Goal: Contribute content: Add original content to the website for others to see

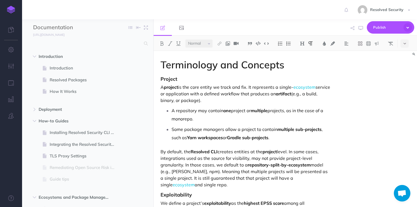
select select "null"
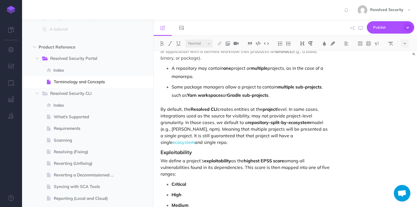
scroll to position [42, 0]
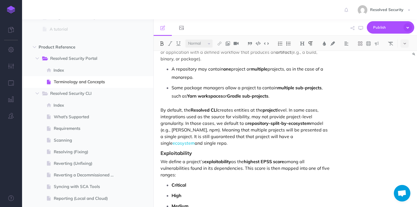
click at [208, 186] on p "Critical" at bounding box center [251, 185] width 159 height 8
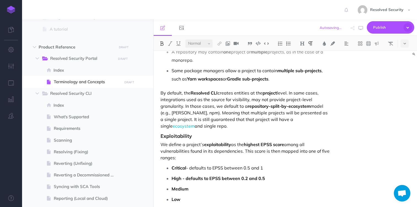
scroll to position [67, 0]
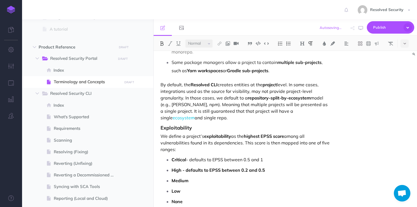
click at [191, 169] on strong "High - defaults to EPSS between 0.2 and 0.5" at bounding box center [219, 170] width 94 height 6
drag, startPoint x: 191, startPoint y: 169, endPoint x: 264, endPoint y: 167, distance: 72.6
click at [264, 167] on p "High - defaults to EPSS between 0.2 and 0.5" at bounding box center [251, 170] width 159 height 8
click at [251, 159] on p "Critical - defaults to EPSS between 0.5 and 1" at bounding box center [251, 160] width 159 height 8
click at [244, 171] on p "High - defaults to EPSS between 0.2 and 0.5" at bounding box center [251, 170] width 159 height 8
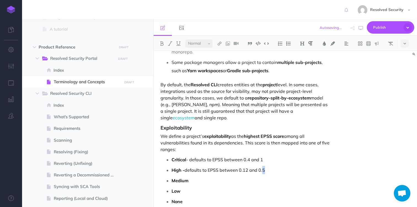
click at [265, 170] on p "High - defaults to EPSS between 0.12 and 0.5" at bounding box center [251, 170] width 159 height 8
click at [220, 181] on p "Medium" at bounding box center [251, 181] width 159 height 8
drag, startPoint x: 190, startPoint y: 182, endPoint x: 247, endPoint y: 179, distance: 57.2
click at [247, 179] on strong "Medium - defaults to EPSS between" at bounding box center [210, 181] width 76 height 6
click at [253, 178] on p "Medium - defaults to EPSS between" at bounding box center [251, 181] width 159 height 8
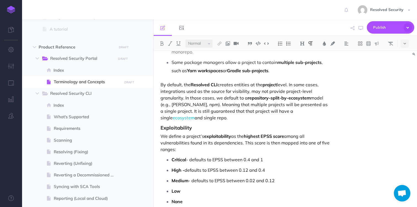
click at [229, 190] on p "Low" at bounding box center [251, 191] width 159 height 8
drag, startPoint x: 208, startPoint y: 202, endPoint x: 163, endPoint y: 199, distance: 45.1
click at [163, 199] on div "Terminology and Concepts Project A project is the core entity we track and fix.…" at bounding box center [246, 123] width 184 height 278
click at [209, 204] on p "None" at bounding box center [251, 202] width 159 height 8
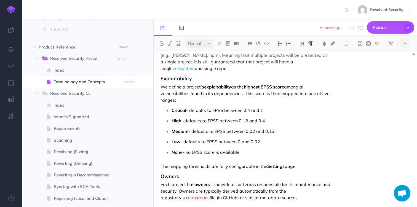
scroll to position [122, 0]
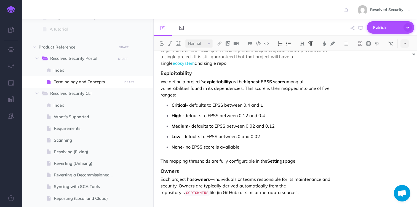
click at [381, 28] on span "Publish" at bounding box center [387, 27] width 28 height 9
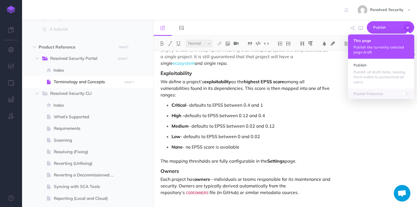
click at [369, 44] on button "This page Publish the currently selected page draft." at bounding box center [381, 46] width 66 height 24
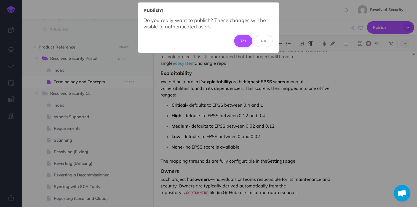
click at [243, 39] on button "Yes" at bounding box center [243, 41] width 18 height 12
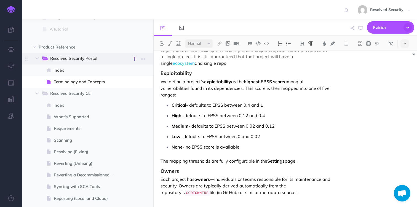
click at [134, 59] on icon "button" at bounding box center [135, 59] width 4 height 7
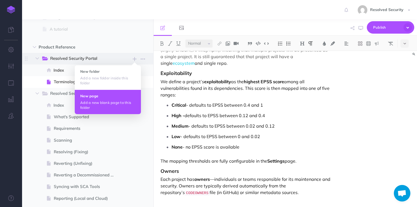
click at [101, 96] on h4 "New page" at bounding box center [107, 96] width 55 height 4
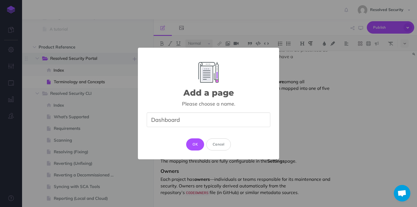
type input "Dashboard"
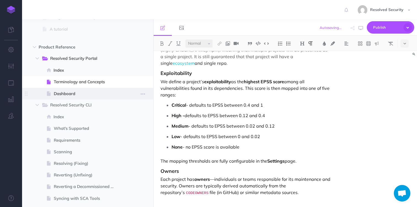
click at [74, 95] on span "Dashboard" at bounding box center [87, 94] width 67 height 7
select select "null"
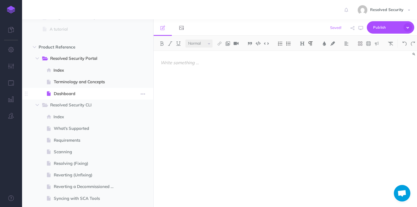
click at [73, 94] on span "Dashboard" at bounding box center [87, 94] width 67 height 7
click at [180, 64] on p at bounding box center [246, 62] width 171 height 7
click at [302, 44] on img at bounding box center [302, 43] width 5 height 4
click at [305, 54] on button "H1" at bounding box center [302, 53] width 8 height 8
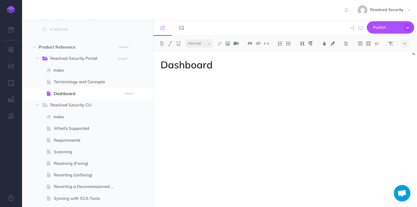
click at [236, 75] on div "Dashboard" at bounding box center [246, 126] width 184 height 151
click at [288, 43] on img at bounding box center [288, 43] width 5 height 4
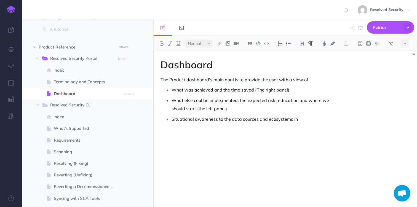
drag, startPoint x: 223, startPoint y: 119, endPoint x: 242, endPoint y: 97, distance: 28.7
click at [224, 117] on p "Situational awareness to the data sources and ecosystems in" at bounding box center [251, 119] width 159 height 8
click at [222, 120] on p "Situational awareness to the data sources and ecosystems in" at bounding box center [251, 119] width 159 height 8
click at [164, 81] on span "The Product dashboard's main goal is to provide the user with a view of" at bounding box center [235, 80] width 148 height 6
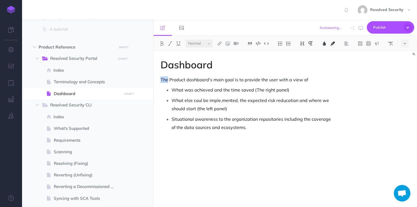
click at [164, 81] on span "The Product dashboard's main goal is to provide the user with a view of" at bounding box center [235, 80] width 148 height 6
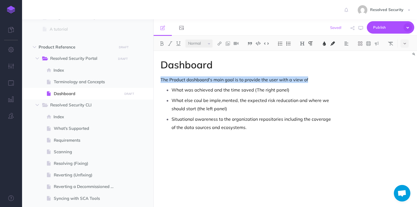
drag, startPoint x: 164, startPoint y: 81, endPoint x: 239, endPoint y: 126, distance: 86.9
click at [239, 126] on div "Dashboard The Product dashboard's main goal is to provide the user with a view …" at bounding box center [246, 126] width 184 height 151
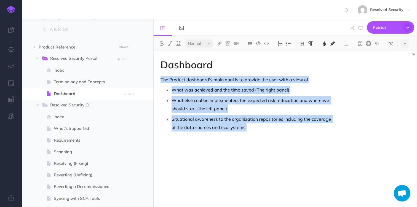
drag, startPoint x: 252, startPoint y: 126, endPoint x: 162, endPoint y: 80, distance: 101.6
click at [162, 80] on div "Dashboard The Product dashboard's main goal is to provide the user with a view …" at bounding box center [246, 126] width 184 height 151
copy div "The Product dashboard's main goal is to provide the user with a view of What wa…"
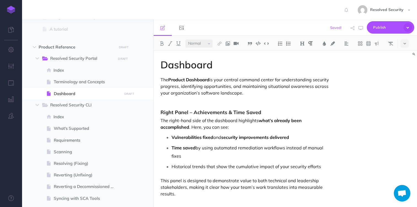
click at [179, 166] on p "Historical trends that show the cumulative impact of your security efforts" at bounding box center [251, 167] width 159 height 8
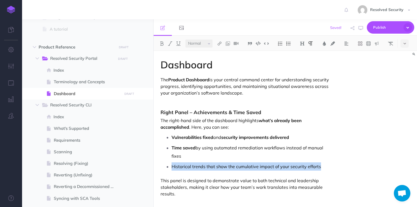
click at [179, 166] on p "Historical trends that show the cumulative impact of your security efforts" at bounding box center [251, 167] width 159 height 8
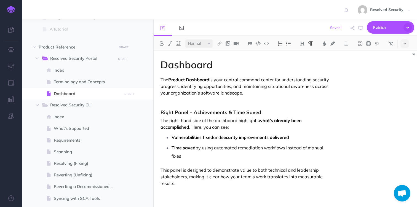
click at [180, 195] on div "Dashboard The Product Dashboard is your central command center for understandin…" at bounding box center [246, 126] width 184 height 151
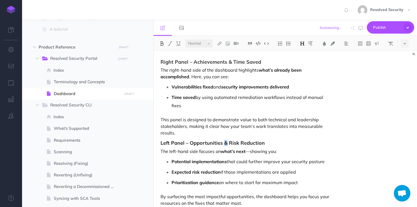
click at [225, 144] on strong "Left Panel – Opportunities & Risk Reduction" at bounding box center [213, 143] width 104 height 6
click at [213, 161] on strong "Potential implementations" at bounding box center [199, 162] width 55 height 6
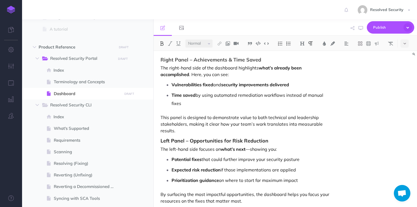
scroll to position [61, 0]
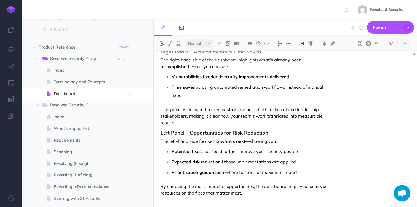
click at [255, 132] on strong "Left Panel – Opportunities for Risk Reduction" at bounding box center [215, 133] width 108 height 6
click at [242, 164] on p "Expected risk reduction if those implementations are applied" at bounding box center [251, 162] width 159 height 8
click at [204, 203] on div "Dashboard The Product Dashboard is your central command center for understandin…" at bounding box center [246, 98] width 184 height 217
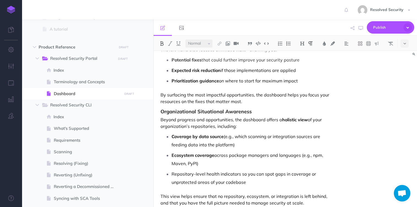
click at [224, 137] on p "Coverage by data source (e.g., which scanning or integration sources are feedin…" at bounding box center [251, 140] width 159 height 17
click at [236, 137] on strong "Coverage by data source / integrations" at bounding box center [212, 137] width 81 height 6
click at [221, 44] on img at bounding box center [219, 43] width 5 height 4
click at [221, 61] on icon at bounding box center [219, 62] width 4 height 4
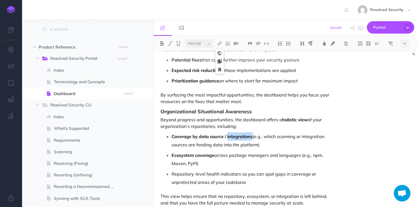
select select
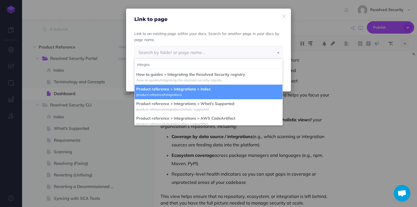
type input "integra"
select select "XPL-2QKO-UPZ-[MEDICAL_DATA]"
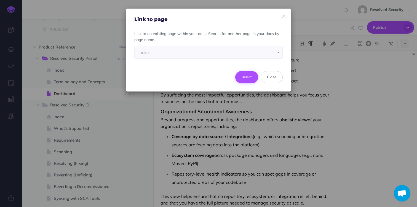
click at [248, 76] on button "Insert" at bounding box center [246, 77] width 23 height 12
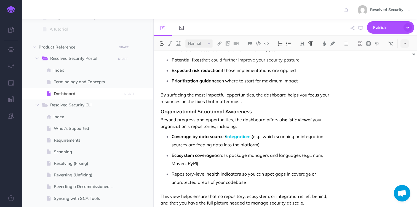
click at [241, 93] on p "By surfacing the most impactful opportunities, the dashboard helps you focus yo…" at bounding box center [246, 98] width 171 height 13
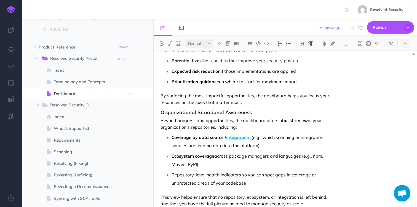
scroll to position [163, 0]
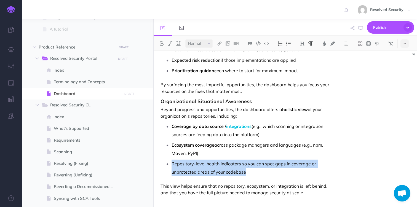
drag, startPoint x: 255, startPoint y: 174, endPoint x: 167, endPoint y: 164, distance: 88.0
click at [172, 164] on li "Repository-level health indicators so you can spot gaps in coverage or unprotec…" at bounding box center [251, 168] width 159 height 17
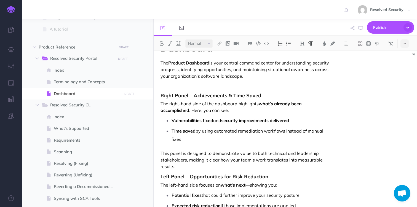
scroll to position [0, 0]
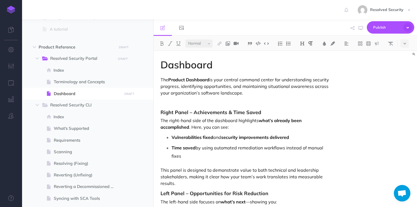
click at [174, 102] on p at bounding box center [246, 102] width 171 height 7
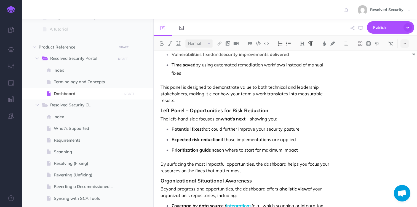
scroll to position [83, 0]
click at [306, 140] on p "Expected risk reduction if those implementations are applied" at bounding box center [251, 139] width 159 height 8
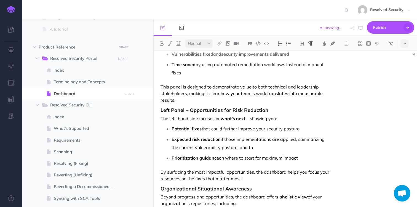
click at [190, 148] on p "Expected risk reduction if those implementations are applied, summarizing the c…" at bounding box center [251, 143] width 159 height 17
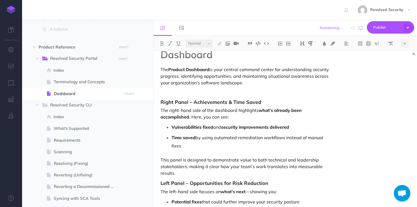
scroll to position [4, 0]
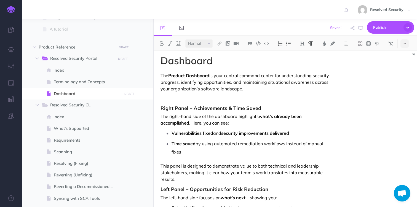
click at [202, 100] on p at bounding box center [246, 98] width 171 height 7
click at [229, 44] on img at bounding box center [227, 43] width 5 height 4
click at [228, 62] on icon at bounding box center [227, 62] width 5 height 4
click at [227, 44] on img at bounding box center [227, 43] width 5 height 4
click at [228, 52] on icon at bounding box center [228, 53] width 4 height 4
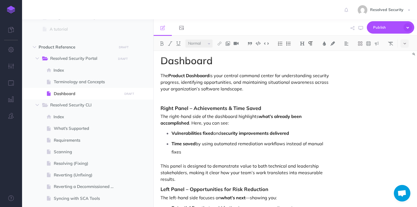
click at [171, 99] on p at bounding box center [246, 98] width 171 height 7
click at [230, 43] on img at bounding box center [227, 43] width 5 height 4
click at [230, 53] on icon at bounding box center [228, 53] width 4 height 4
click at [405, 67] on button "button" at bounding box center [403, 66] width 5 height 9
click at [182, 101] on p at bounding box center [246, 98] width 171 height 7
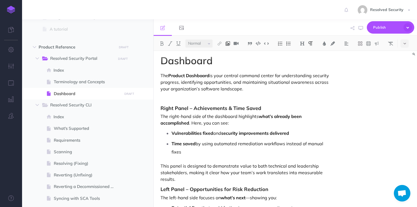
click at [229, 42] on img at bounding box center [227, 43] width 5 height 4
click at [229, 52] on icon at bounding box center [228, 53] width 4 height 4
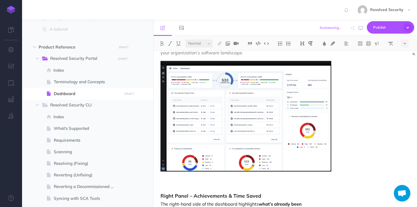
scroll to position [44, 0]
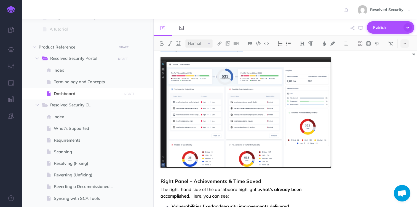
click at [391, 28] on span "Publish" at bounding box center [387, 27] width 28 height 9
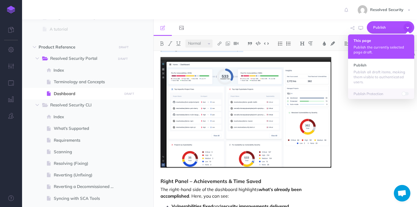
click at [370, 41] on h4 "This page" at bounding box center [381, 41] width 55 height 4
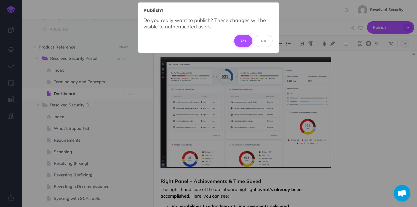
click at [244, 39] on button "Yes" at bounding box center [243, 41] width 18 height 12
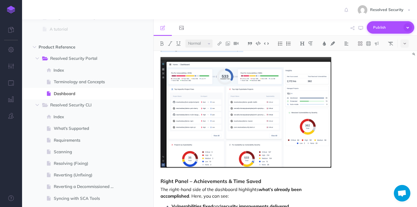
click at [395, 28] on span "Publish" at bounding box center [387, 27] width 28 height 9
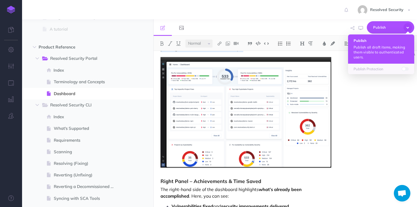
click at [377, 46] on p "Publish all draft items, making them visible to authenticated users." at bounding box center [381, 52] width 55 height 15
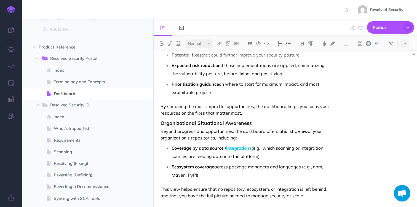
scroll to position [273, 0]
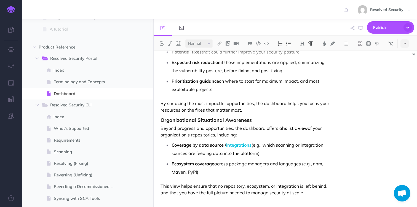
click at [263, 134] on p "Beyond progress and opportunities, the dashboard offers a holistic view of your…" at bounding box center [246, 131] width 171 height 13
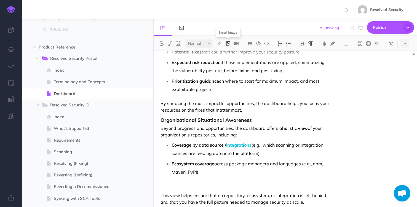
click at [228, 44] on img at bounding box center [227, 43] width 5 height 4
click at [229, 54] on icon at bounding box center [228, 53] width 4 height 4
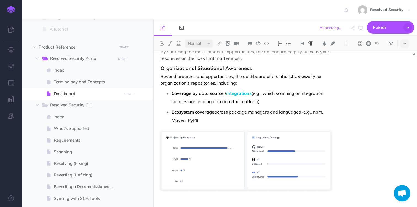
scroll to position [353, 0]
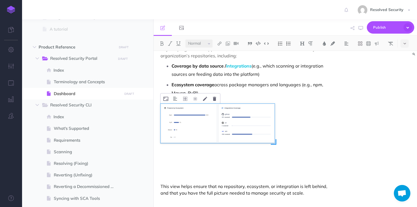
drag, startPoint x: 331, startPoint y: 163, endPoint x: 275, endPoint y: 130, distance: 65.3
click at [275, 130] on div at bounding box center [218, 123] width 114 height 39
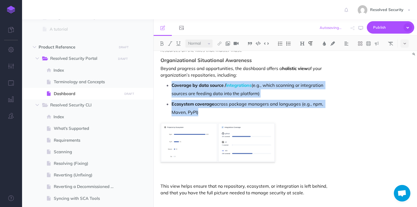
scroll to position [324, 0]
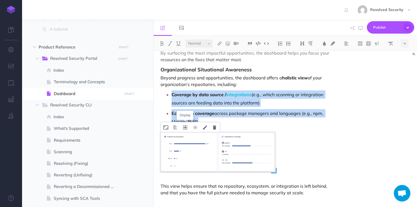
click at [186, 128] on icon at bounding box center [185, 128] width 4 height 4
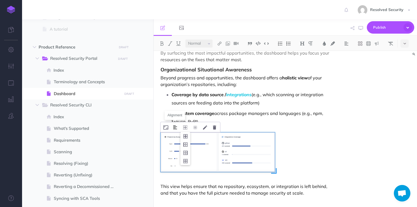
click at [177, 128] on img at bounding box center [175, 127] width 4 height 4
click at [177, 145] on img at bounding box center [176, 145] width 10 height 4
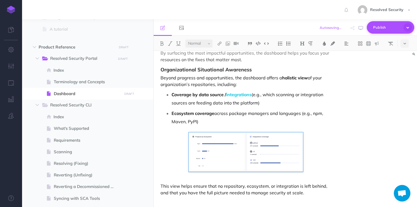
click at [378, 30] on span "Publish" at bounding box center [387, 27] width 28 height 9
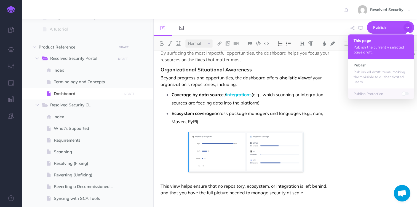
click at [369, 41] on h4 "This page" at bounding box center [381, 41] width 55 height 4
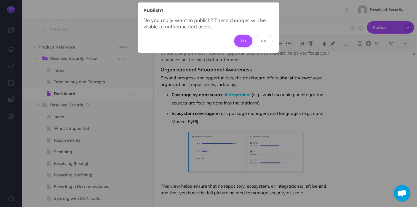
click at [247, 41] on button "Yes" at bounding box center [243, 41] width 18 height 12
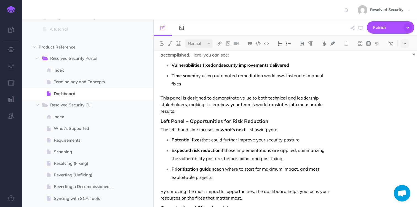
scroll to position [185, 0]
click at [299, 170] on p "Prioritization guidance on where to start for maximum impact, and most exploita…" at bounding box center [251, 174] width 159 height 17
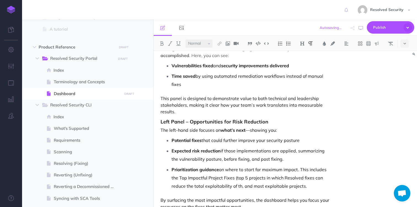
click at [205, 187] on p "Prioritization guidance on where to start for maximum impact. This includes the…" at bounding box center [251, 178] width 159 height 25
click at [171, 189] on ul "Potential fixes that could further improve your security posture Expected risk …" at bounding box center [247, 163] width 168 height 54
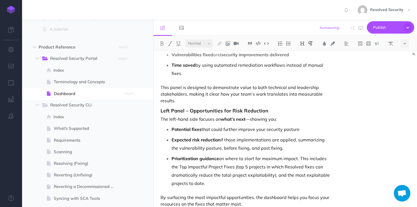
scroll to position [200, 0]
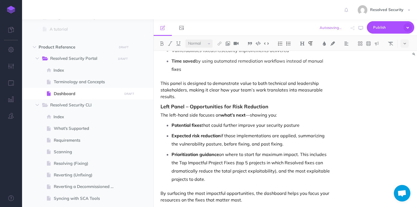
click at [292, 171] on p "Prioritization guidance on where to start for maximum impact. This includes the…" at bounding box center [251, 166] width 159 height 33
click at [214, 180] on p "Prioritization guidance on where to start for maximum impact. This includes the…" at bounding box center [251, 166] width 159 height 33
drag, startPoint x: 214, startPoint y: 180, endPoint x: 219, endPoint y: 180, distance: 5.2
click at [219, 180] on p "Prioritization guidance on where to start for maximum impact. This includes the…" at bounding box center [251, 166] width 159 height 33
click at [384, 27] on span "Publish" at bounding box center [387, 27] width 28 height 9
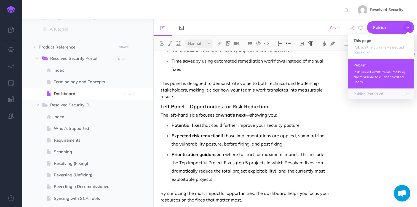
click at [368, 74] on p "Publish all draft items, making them visible to authenticated users." at bounding box center [381, 77] width 55 height 15
